Goal: Task Accomplishment & Management: Complete application form

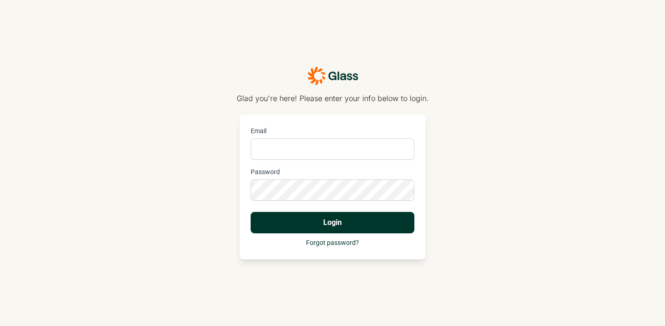
type input "Arwen@insomnia-insights.com"
click at [326, 228] on button "Login" at bounding box center [333, 222] width 164 height 21
click at [341, 220] on button "Login" at bounding box center [333, 222] width 164 height 21
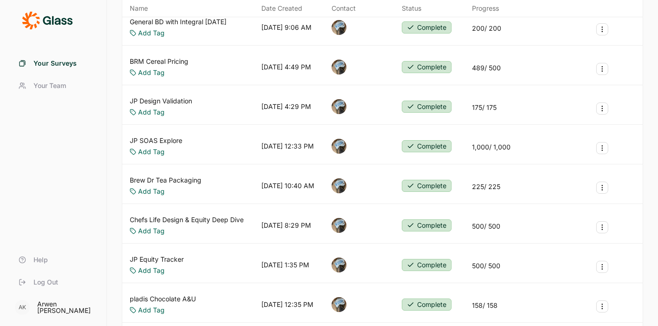
scroll to position [130, 0]
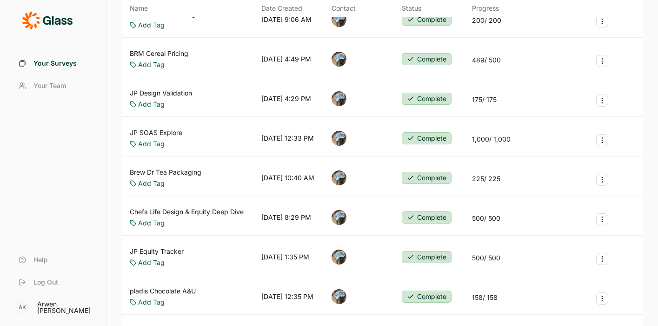
click at [154, 248] on link "JP Equity Tracker" at bounding box center [157, 251] width 54 height 9
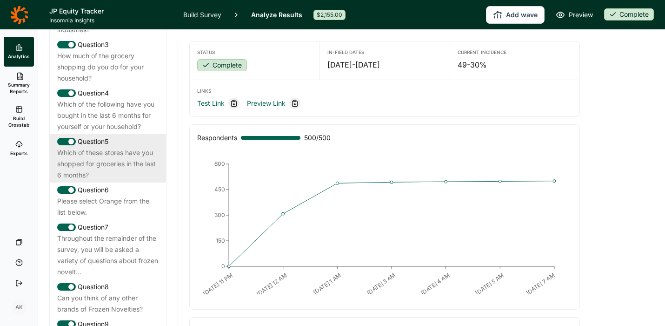
scroll to position [538, 0]
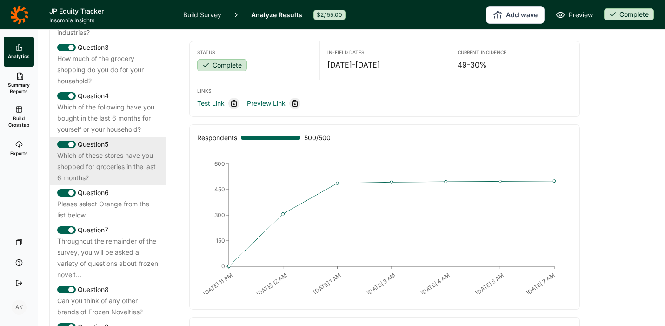
click at [110, 121] on div "Which of the following have you bought in the last 6 months for yourself or you…" at bounding box center [107, 118] width 101 height 34
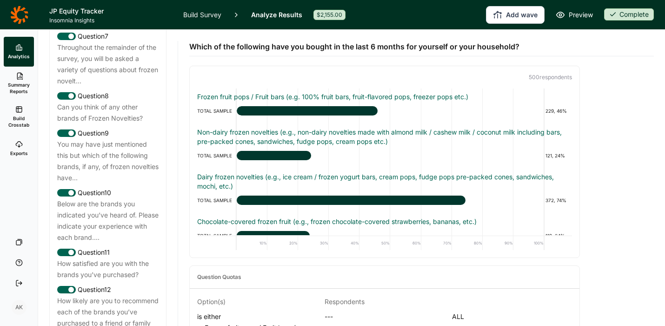
scroll to position [733, 0]
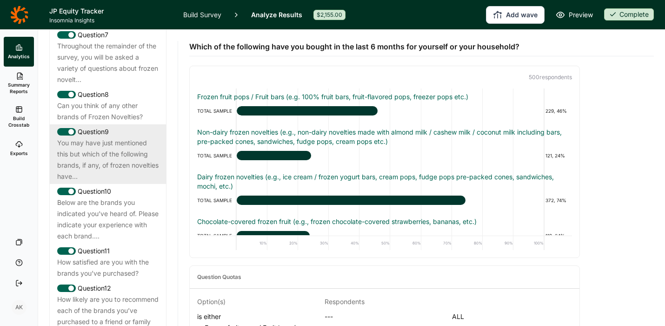
click at [106, 173] on div "You may have just mentioned this but which of the following brands, if any, of …" at bounding box center [107, 159] width 101 height 45
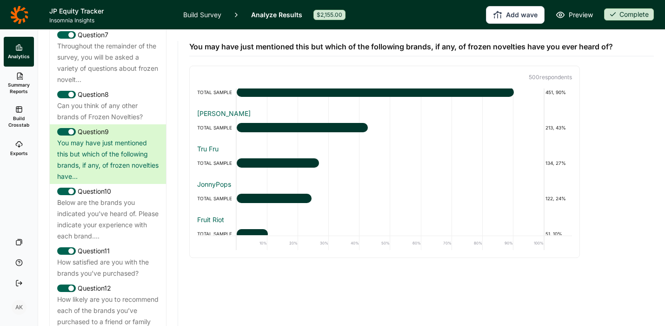
scroll to position [134, 0]
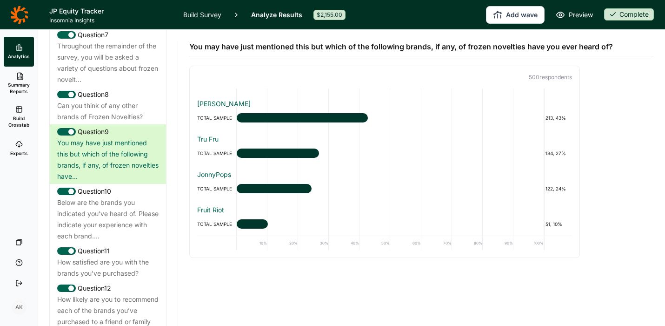
click at [615, 195] on div "You may have just mentioned this but which of the following brands, if any, of …" at bounding box center [421, 144] width 465 height 228
click at [510, 14] on button "Add wave" at bounding box center [515, 15] width 59 height 18
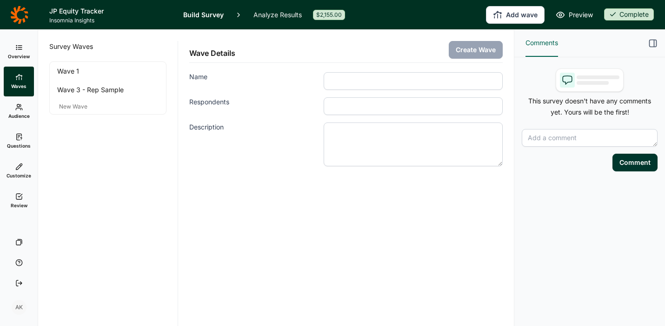
click at [354, 81] on input "Name" at bounding box center [413, 81] width 179 height 18
type input "J"
type input "JonnyPops Boost - Wave 3"
click at [375, 104] on input "Respondents" at bounding box center [413, 106] width 179 height 18
type input "100"
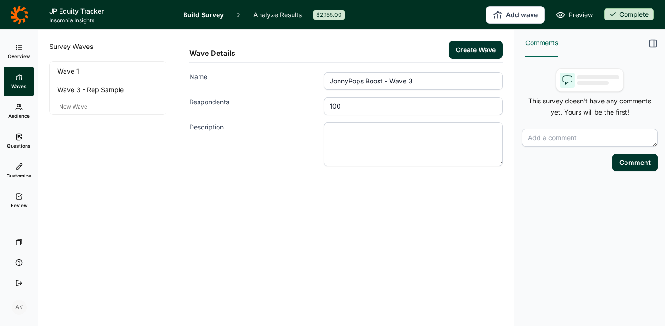
click at [465, 49] on button "Create Wave" at bounding box center [476, 50] width 54 height 18
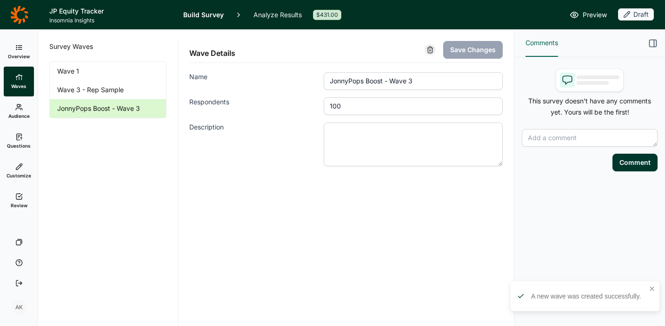
click at [16, 148] on span "Questions" at bounding box center [19, 145] width 24 height 7
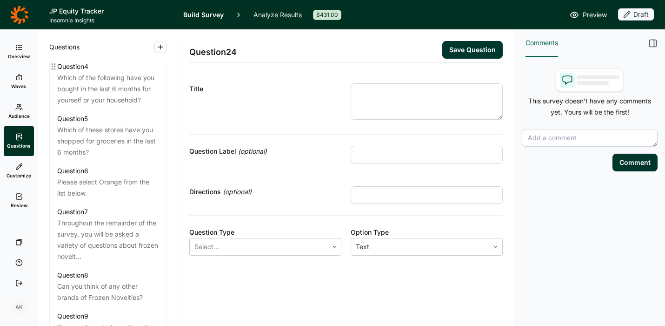
scroll to position [573, 0]
click at [99, 107] on div "Which of the following have you bought in the last 6 months for yourself or you…" at bounding box center [107, 91] width 101 height 34
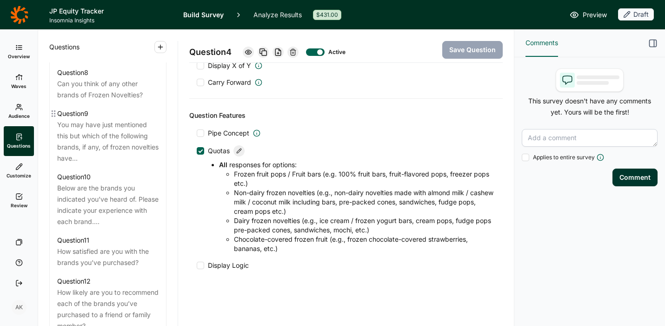
scroll to position [782, 0]
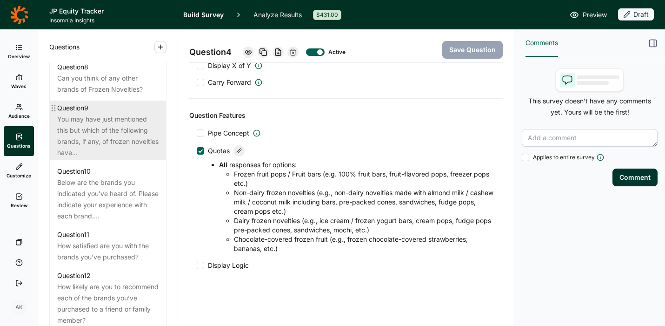
click at [113, 152] on div "You may have just mentioned this but which of the following brands, if any, of …" at bounding box center [107, 136] width 101 height 45
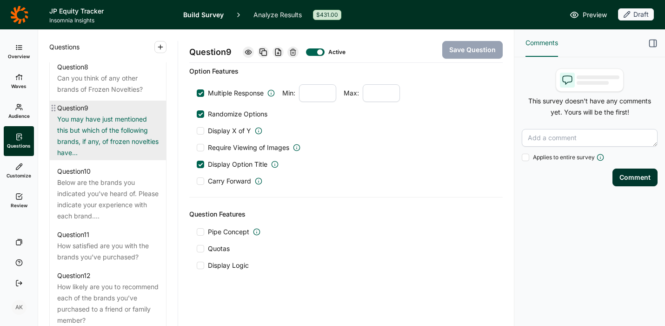
scroll to position [544, 0]
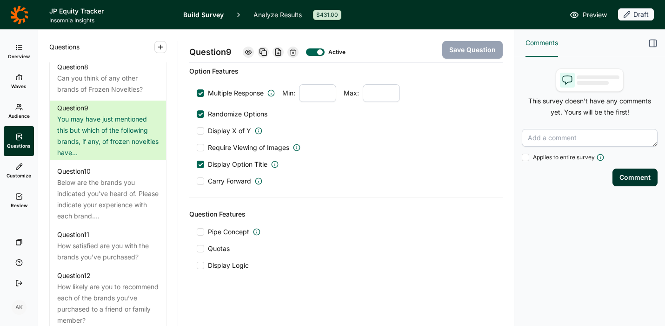
click at [201, 248] on div at bounding box center [200, 248] width 7 height 7
click at [197, 248] on input "Quotas" at bounding box center [197, 248] width 0 height 0
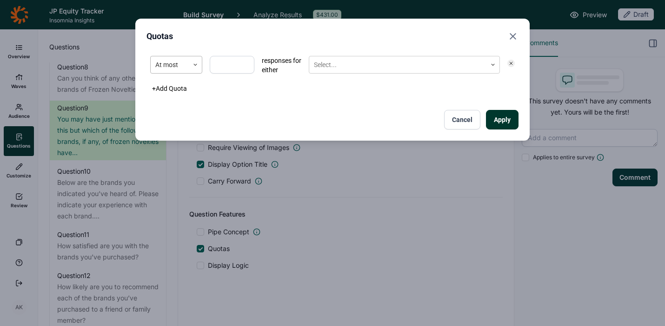
click at [170, 65] on div at bounding box center [169, 65] width 29 height 12
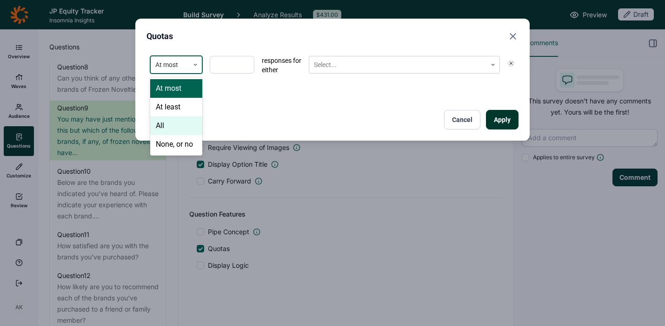
click at [173, 130] on div "All" at bounding box center [176, 125] width 52 height 19
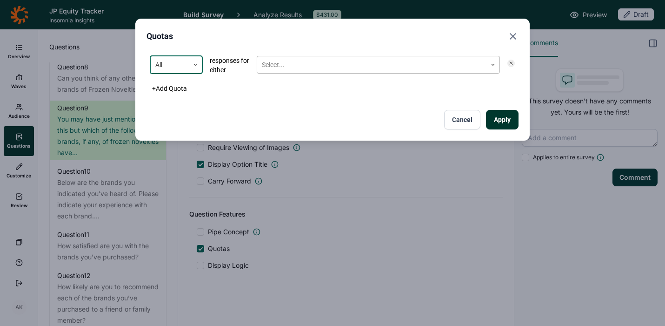
click at [270, 64] on div at bounding box center [372, 65] width 220 height 12
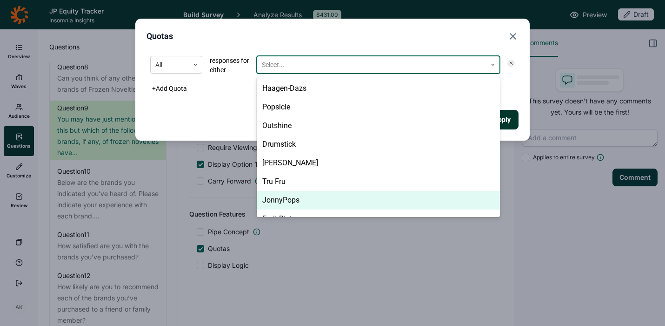
click at [287, 203] on div "JonnyPops" at bounding box center [378, 200] width 243 height 19
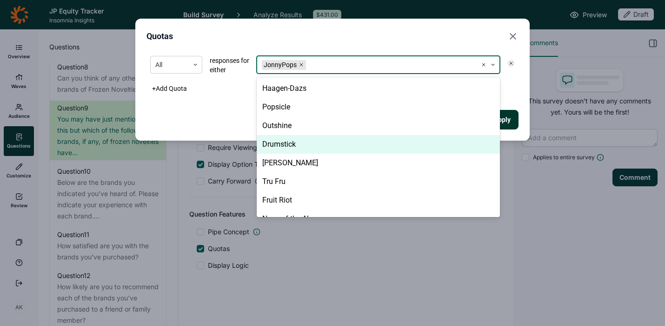
click at [213, 114] on div "Apply Cancel" at bounding box center [333, 120] width 372 height 20
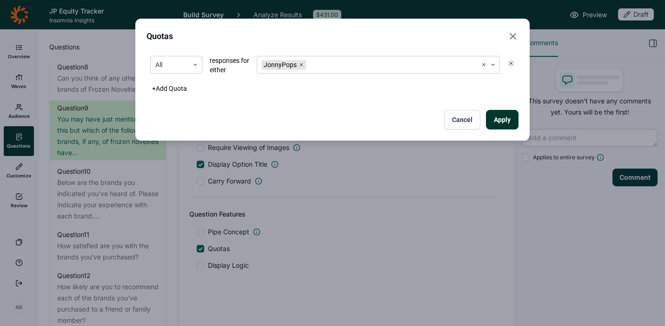
click at [500, 123] on button "Apply" at bounding box center [502, 120] width 33 height 20
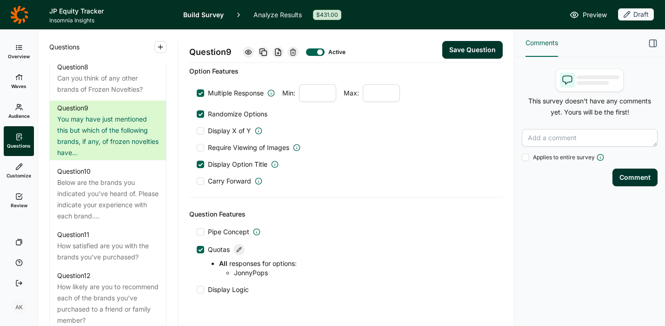
click at [465, 51] on button "Save Question" at bounding box center [472, 50] width 60 height 18
click at [19, 114] on span "Audience" at bounding box center [18, 116] width 21 height 7
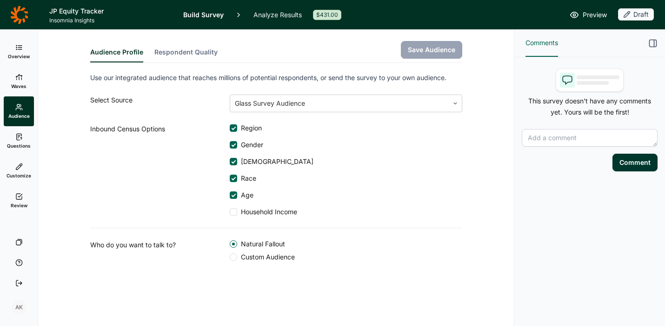
click at [14, 74] on link "Waves" at bounding box center [19, 82] width 30 height 30
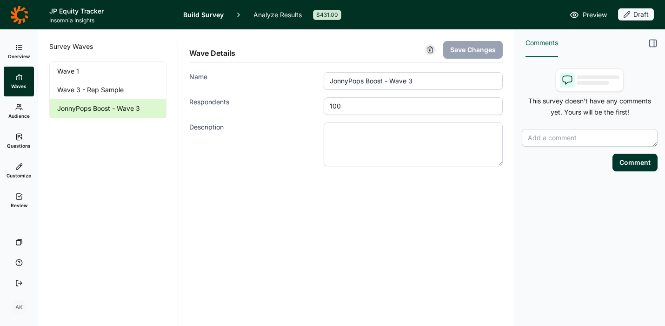
click at [14, 48] on link "Overview" at bounding box center [19, 52] width 30 height 30
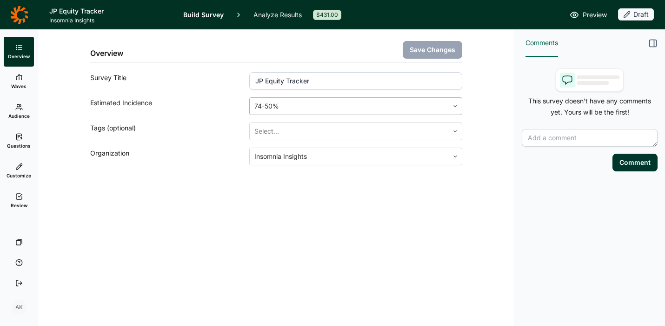
click at [282, 108] on div at bounding box center [349, 106] width 189 height 13
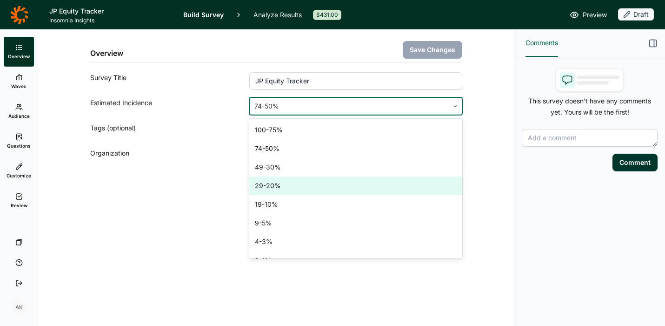
click at [288, 187] on div "29-20%" at bounding box center [355, 185] width 213 height 19
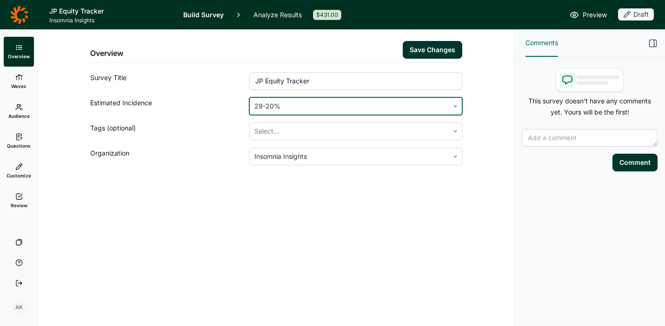
click at [434, 47] on button "Save Changes" at bounding box center [433, 50] width 60 height 18
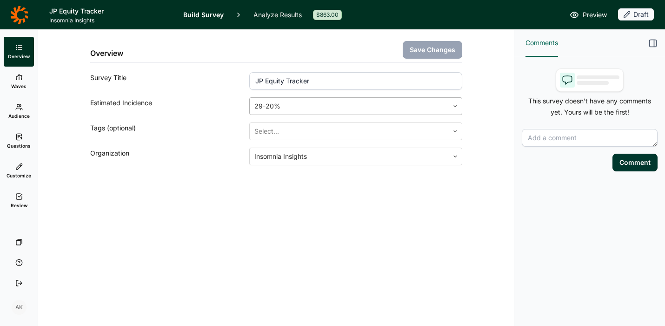
click at [285, 107] on div at bounding box center [349, 106] width 189 height 13
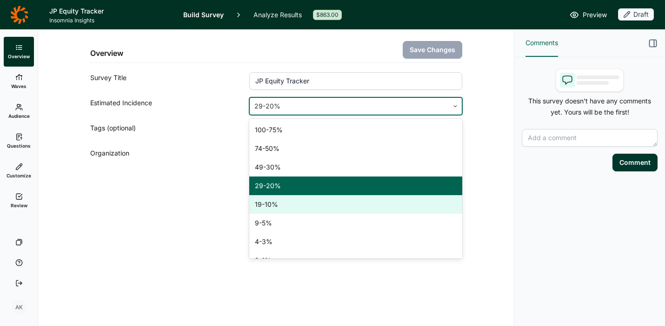
click at [273, 204] on div "19-10%" at bounding box center [355, 204] width 213 height 19
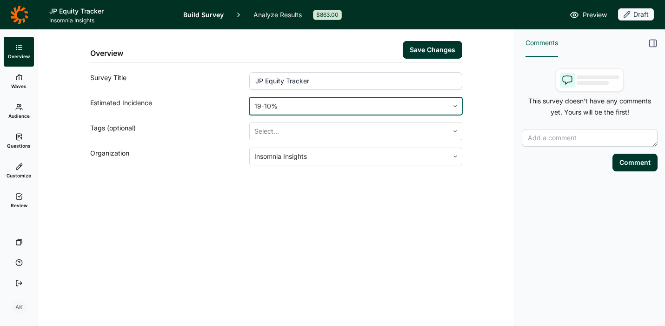
click at [425, 52] on button "Save Changes" at bounding box center [433, 50] width 60 height 18
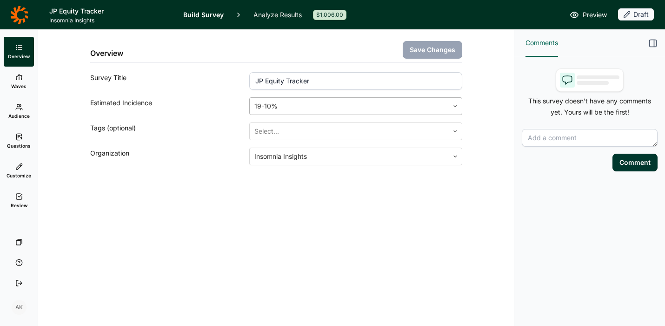
click at [303, 106] on div at bounding box center [349, 106] width 189 height 13
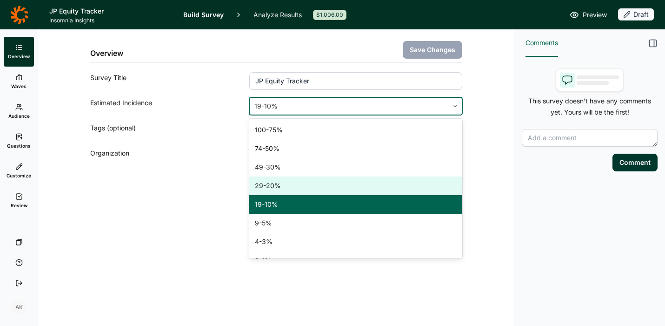
click at [295, 183] on div "29-20%" at bounding box center [355, 185] width 213 height 19
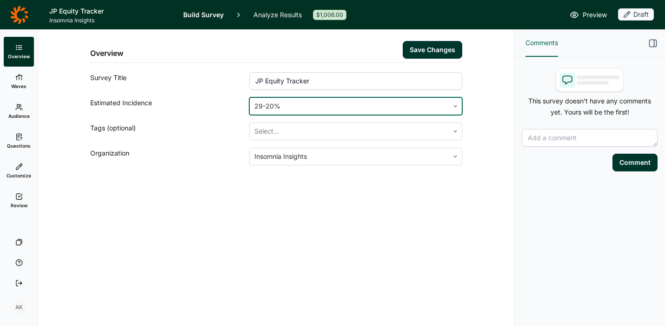
click at [425, 51] on button "Save Changes" at bounding box center [433, 50] width 60 height 18
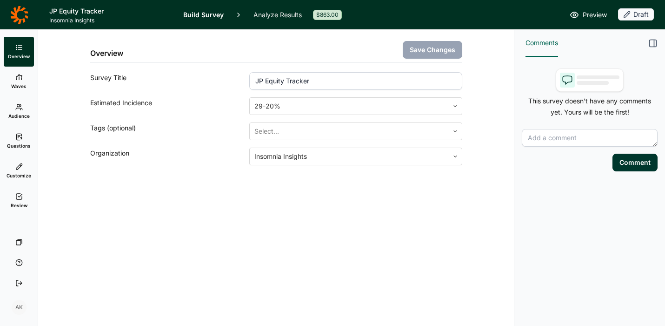
click at [381, 215] on div "Overview Save Changes Survey Title JP Equity Tracker Estimated Incidence 29-20%…" at bounding box center [276, 178] width 476 height 296
click at [326, 106] on div at bounding box center [349, 106] width 189 height 13
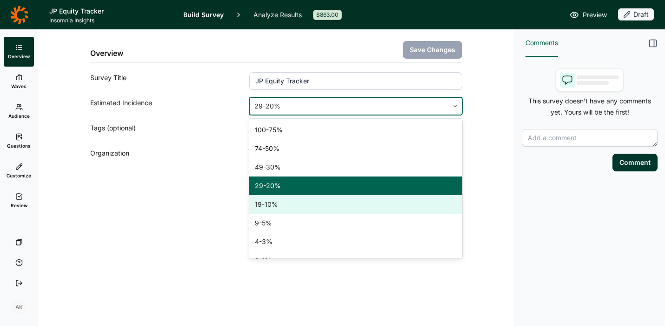
click at [310, 204] on div "19-10%" at bounding box center [355, 204] width 213 height 19
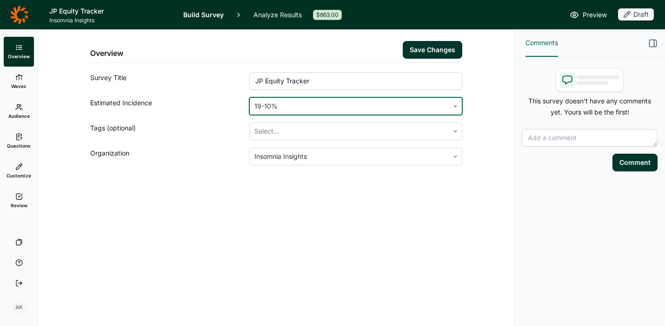
click at [417, 47] on button "Save Changes" at bounding box center [433, 50] width 60 height 18
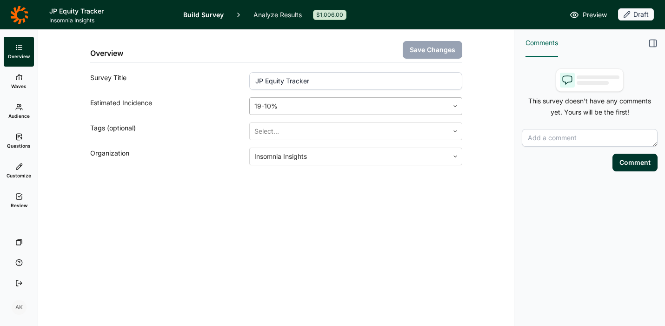
click at [361, 104] on div at bounding box center [349, 106] width 189 height 13
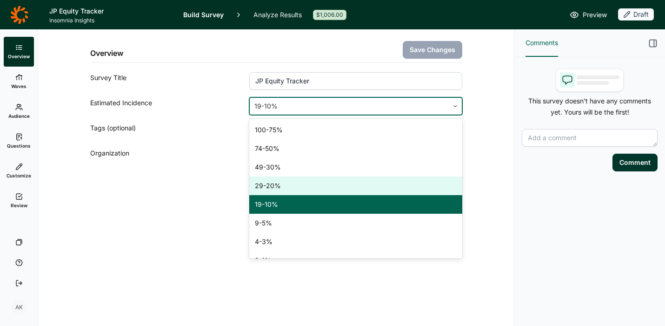
click at [344, 184] on div "29-20%" at bounding box center [355, 185] width 213 height 19
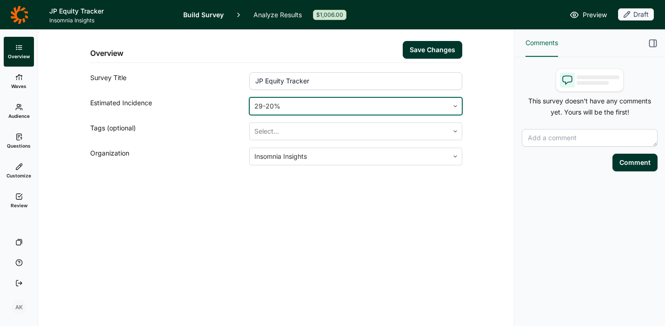
click at [433, 51] on button "Save Changes" at bounding box center [433, 50] width 60 height 18
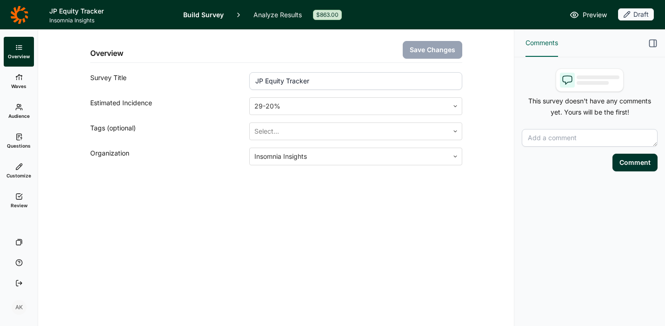
click at [17, 206] on span "Review" at bounding box center [19, 205] width 17 height 7
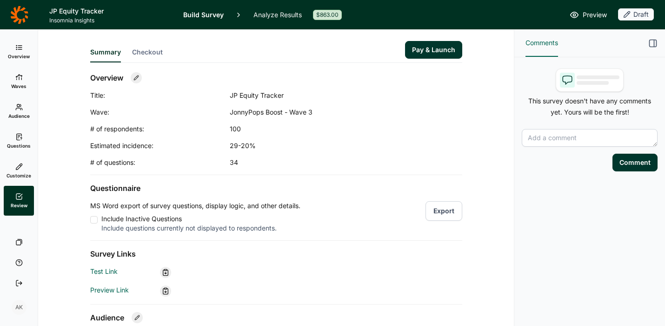
click at [439, 47] on button "Pay & Launch" at bounding box center [433, 50] width 57 height 18
click at [138, 58] on button "Checkout" at bounding box center [147, 54] width 31 height 15
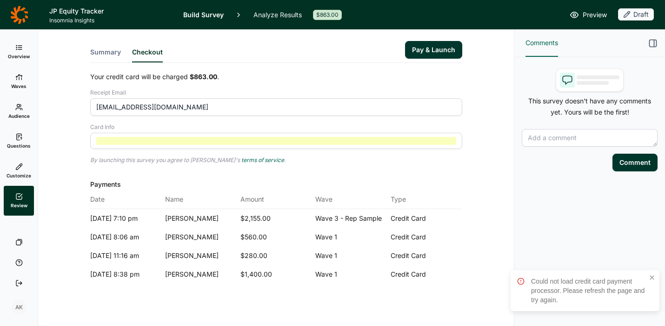
click at [426, 50] on button "Pay & Launch" at bounding box center [433, 50] width 57 height 18
